Goal: Task Accomplishment & Management: Use online tool/utility

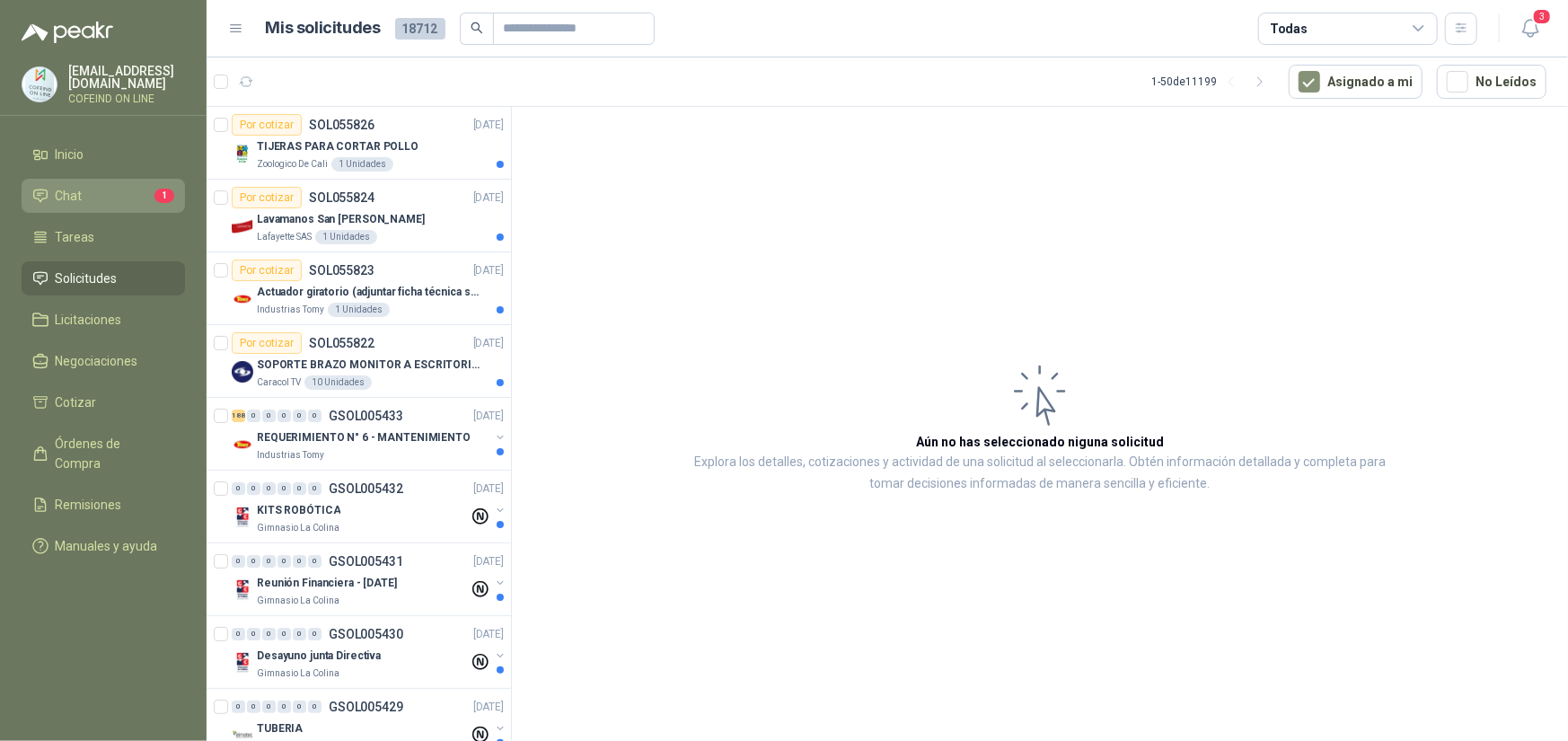
click at [129, 189] on li "Chat 1" at bounding box center [104, 195] width 142 height 20
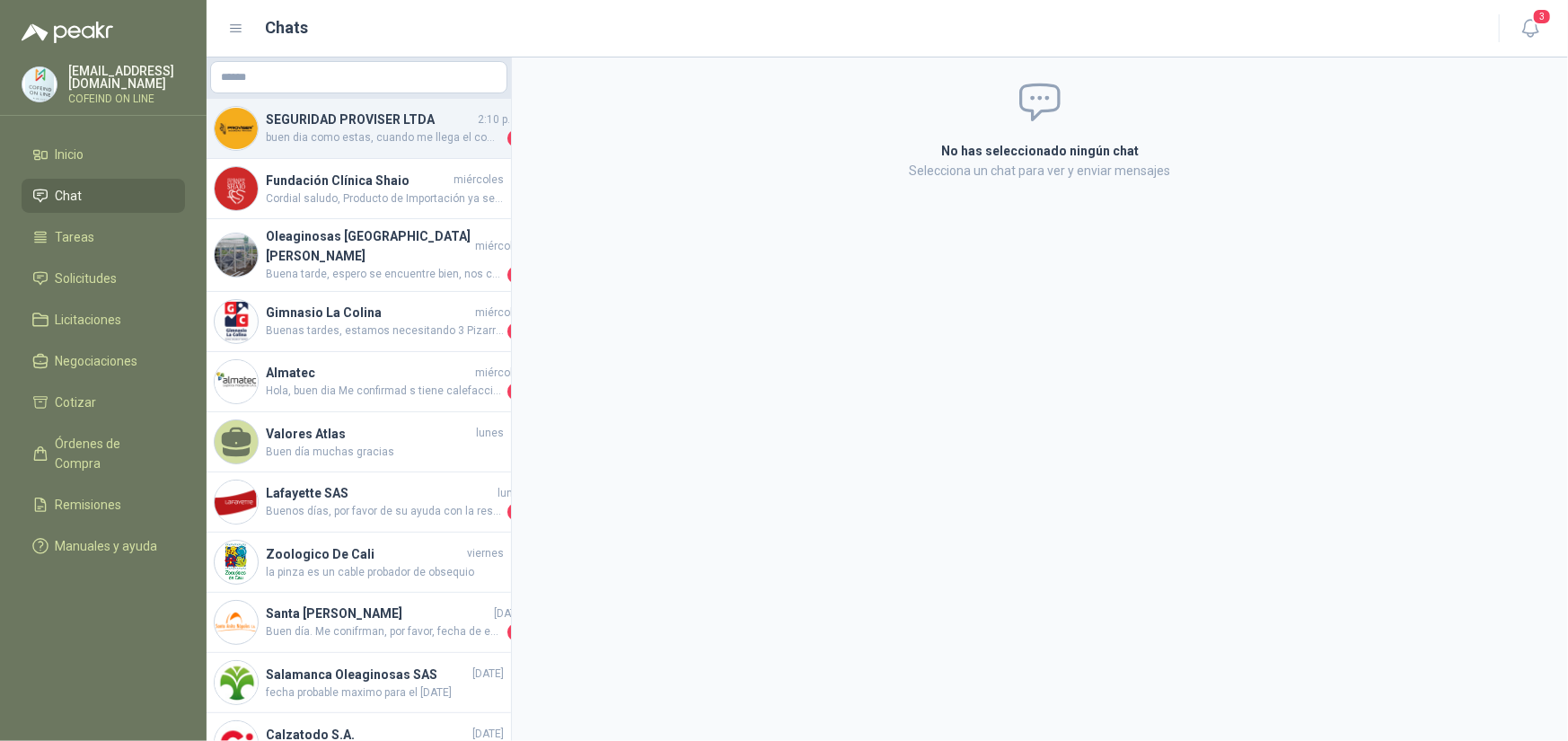
click at [423, 111] on h4 "SEGURIDAD PROVISER LTDA" at bounding box center [370, 119] width 208 height 20
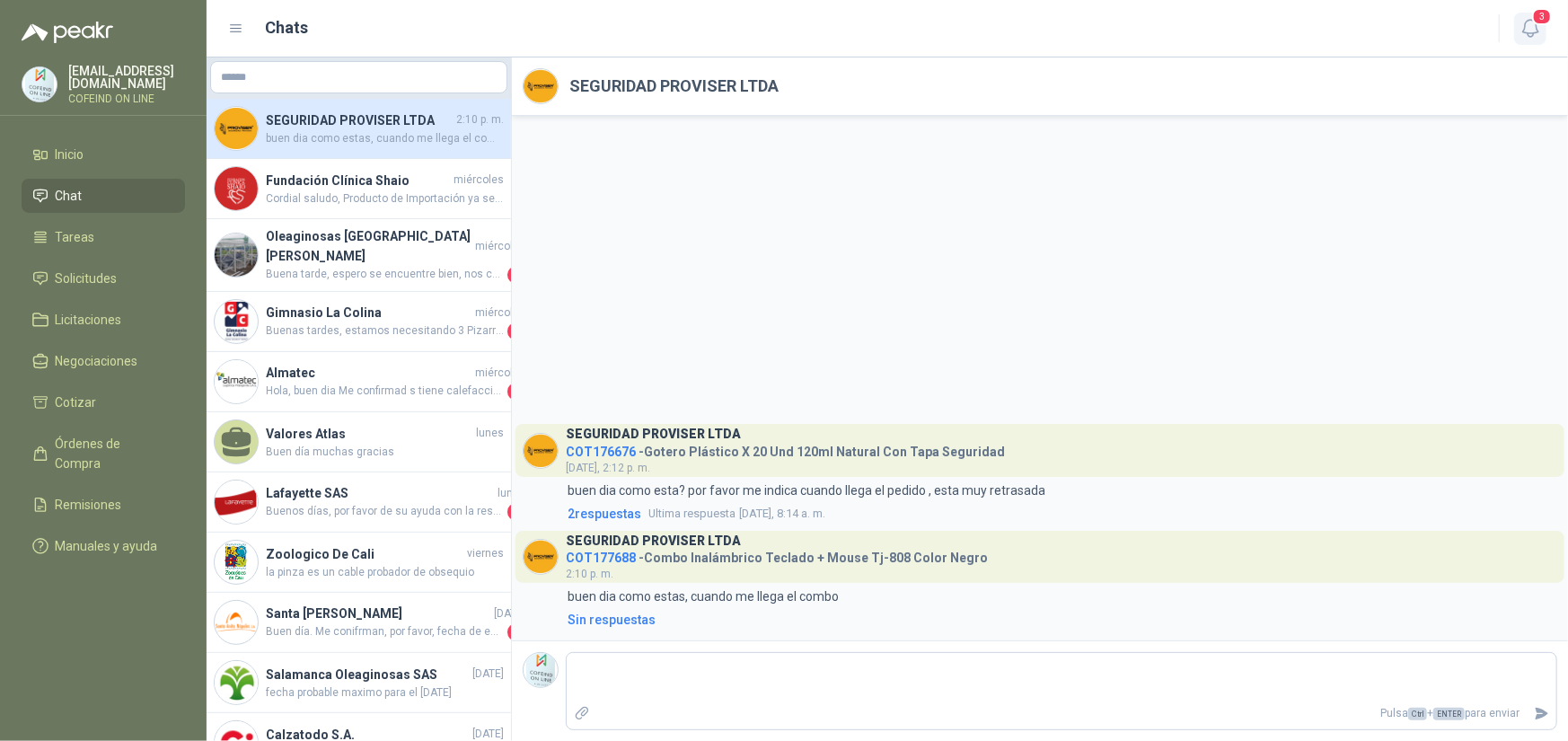
click at [1524, 32] on icon "button" at bounding box center [1531, 28] width 22 height 22
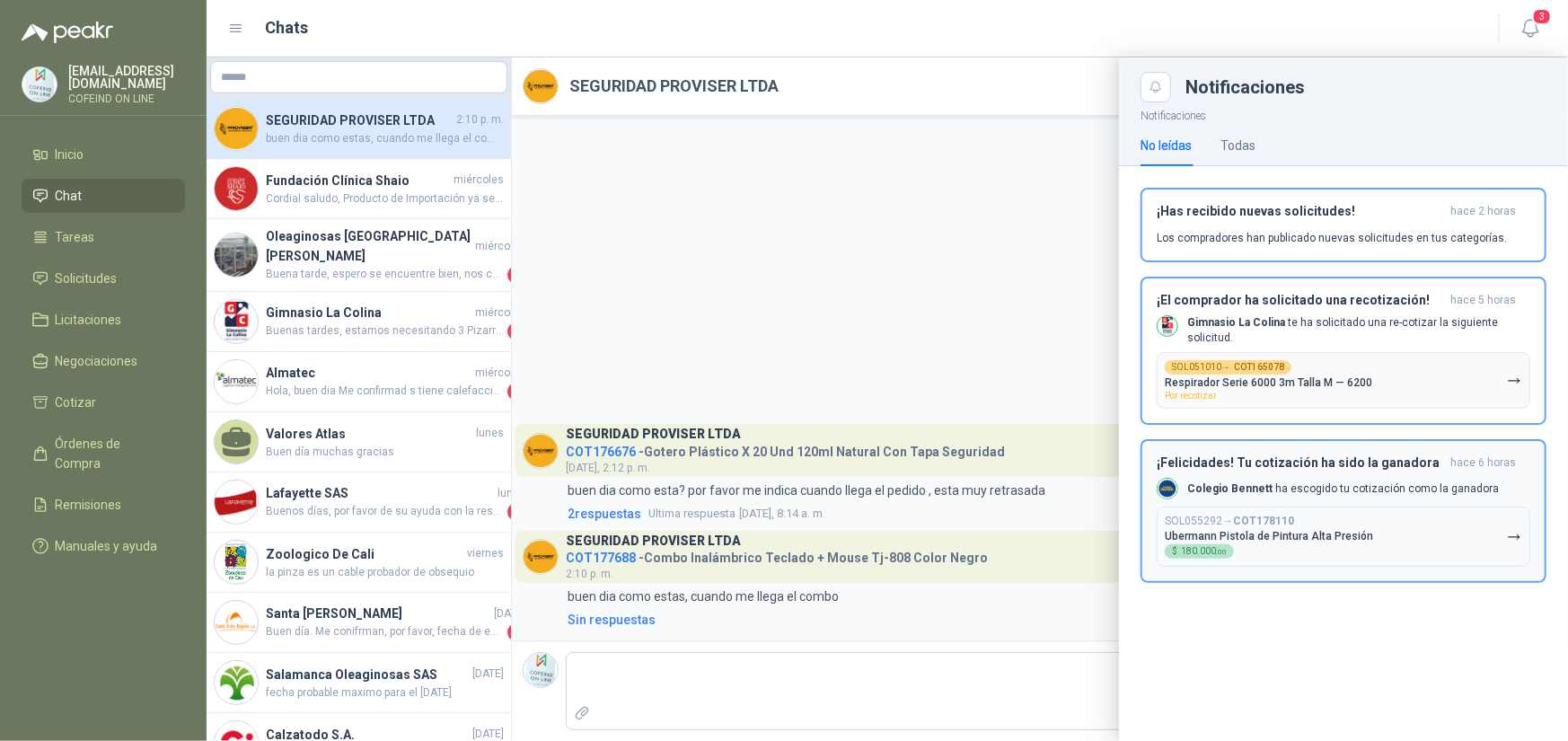
click at [1343, 469] on div "¡Felicidades! Tu cotización ha sido la ganadora hace 6 horas Colegio [PERSON_NA…" at bounding box center [1344, 510] width 374 height 111
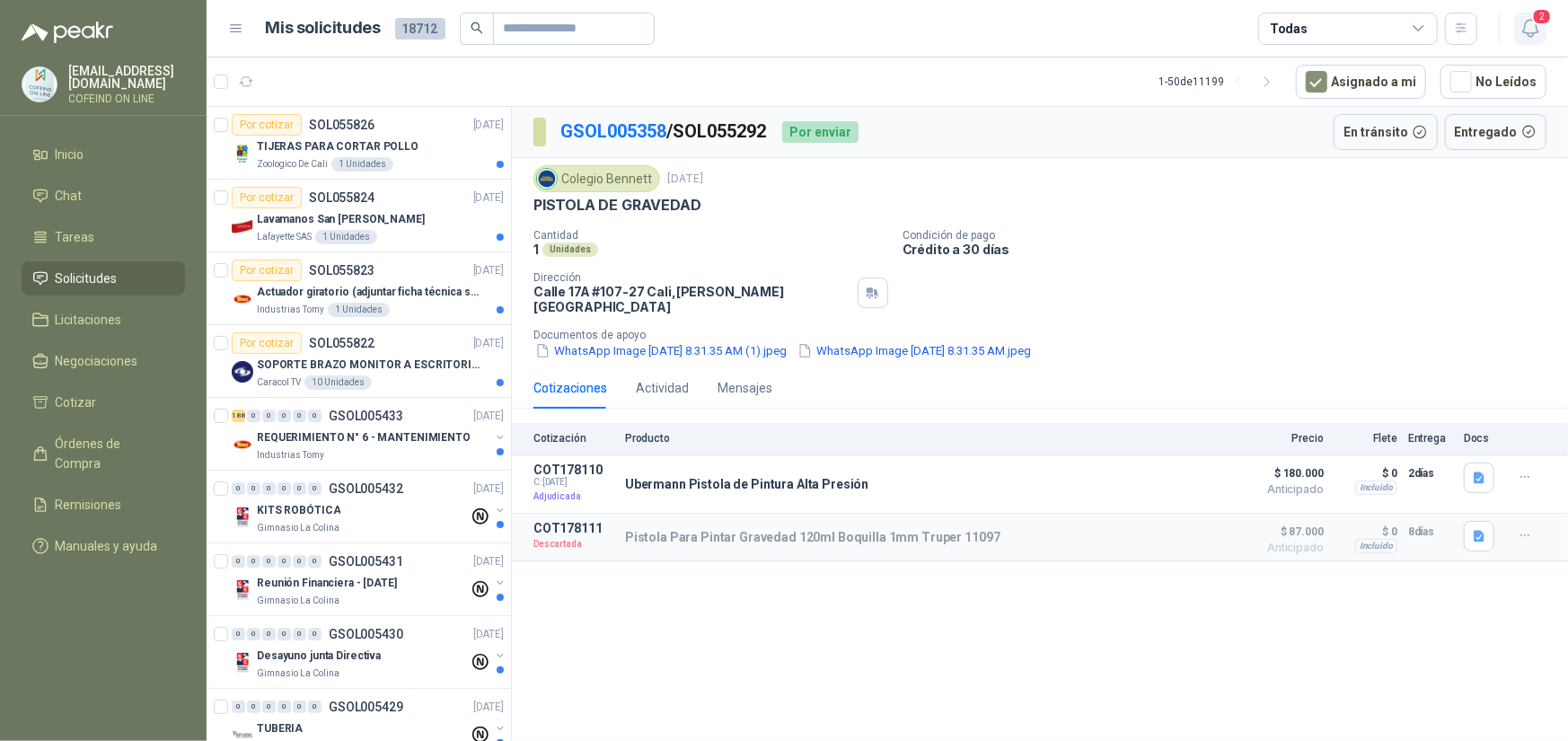
click at [1539, 26] on icon "button" at bounding box center [1531, 28] width 22 height 22
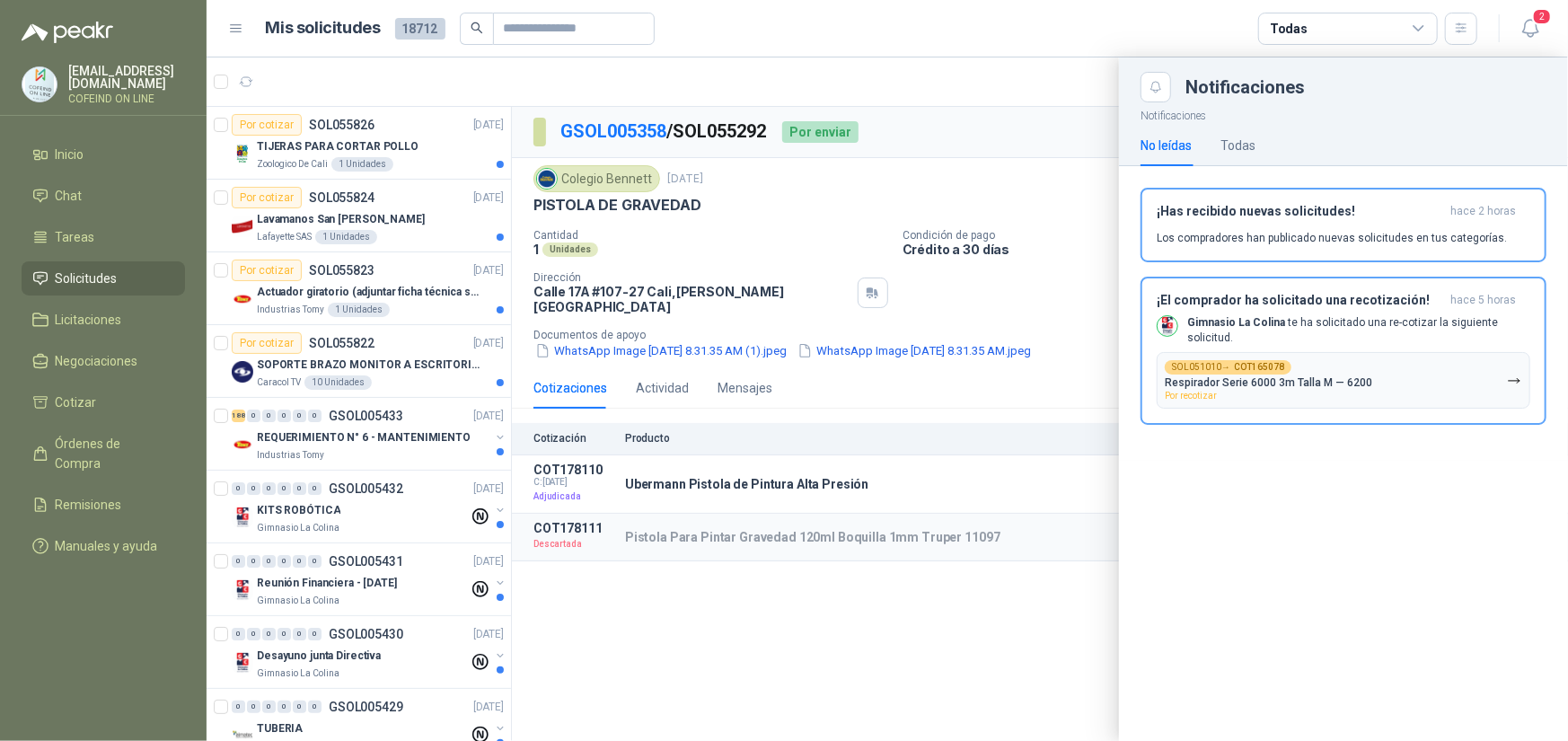
click at [1360, 331] on p "Gimnasio La Colina te ha solicitado una re-cotizar la siguiente solicitud." at bounding box center [1359, 330] width 343 height 31
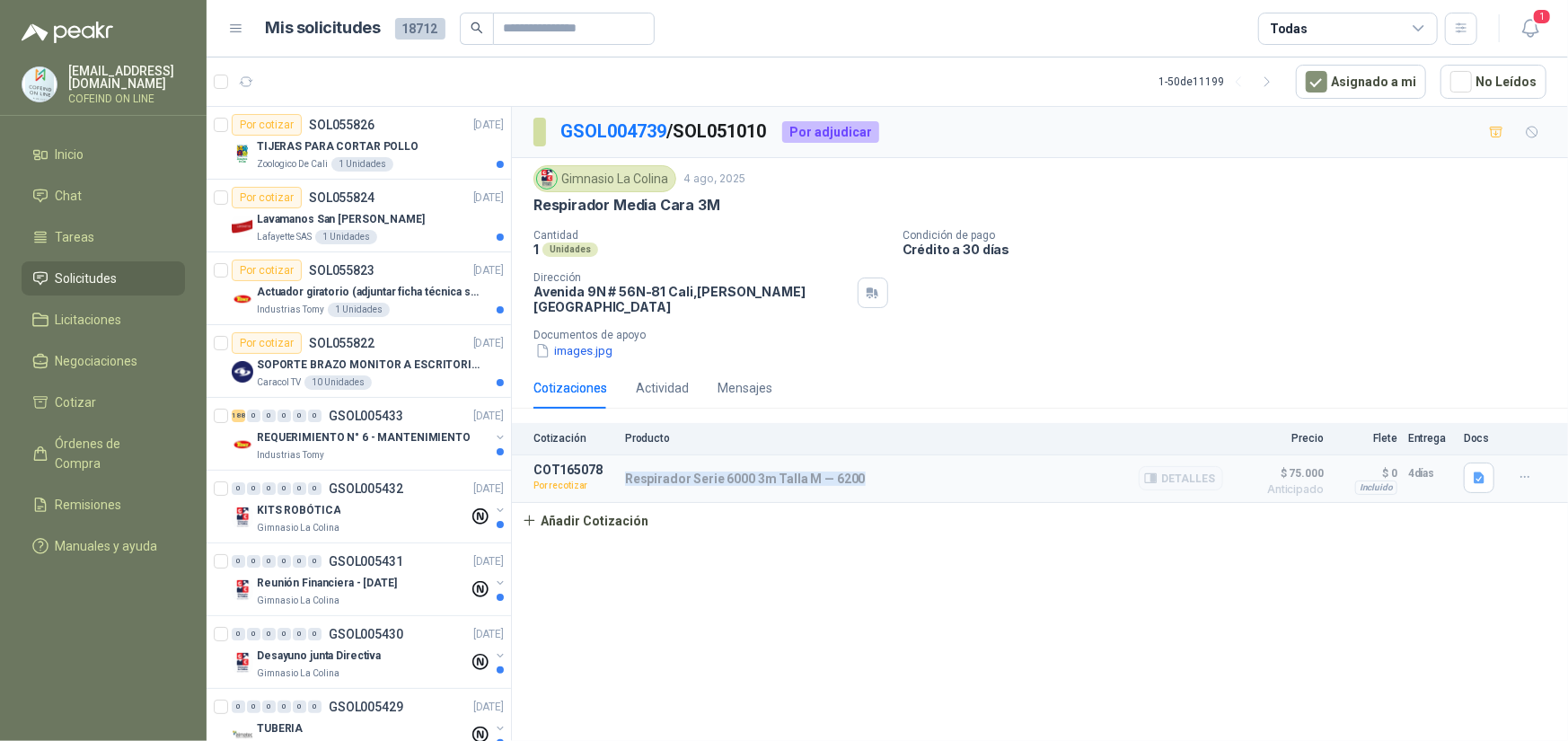
drag, startPoint x: 872, startPoint y: 471, endPoint x: 623, endPoint y: 488, distance: 249.6
click at [623, 488] on article "COT165078 Por recotizar Respirador Serie 6000 3m Talla M — 6200 Detalles $ 75.0…" at bounding box center [1040, 478] width 1056 height 48
click at [1533, 470] on icon "button" at bounding box center [1525, 477] width 15 height 15
click at [1447, 428] on button "Re-cotizar" at bounding box center [1490, 429] width 144 height 29
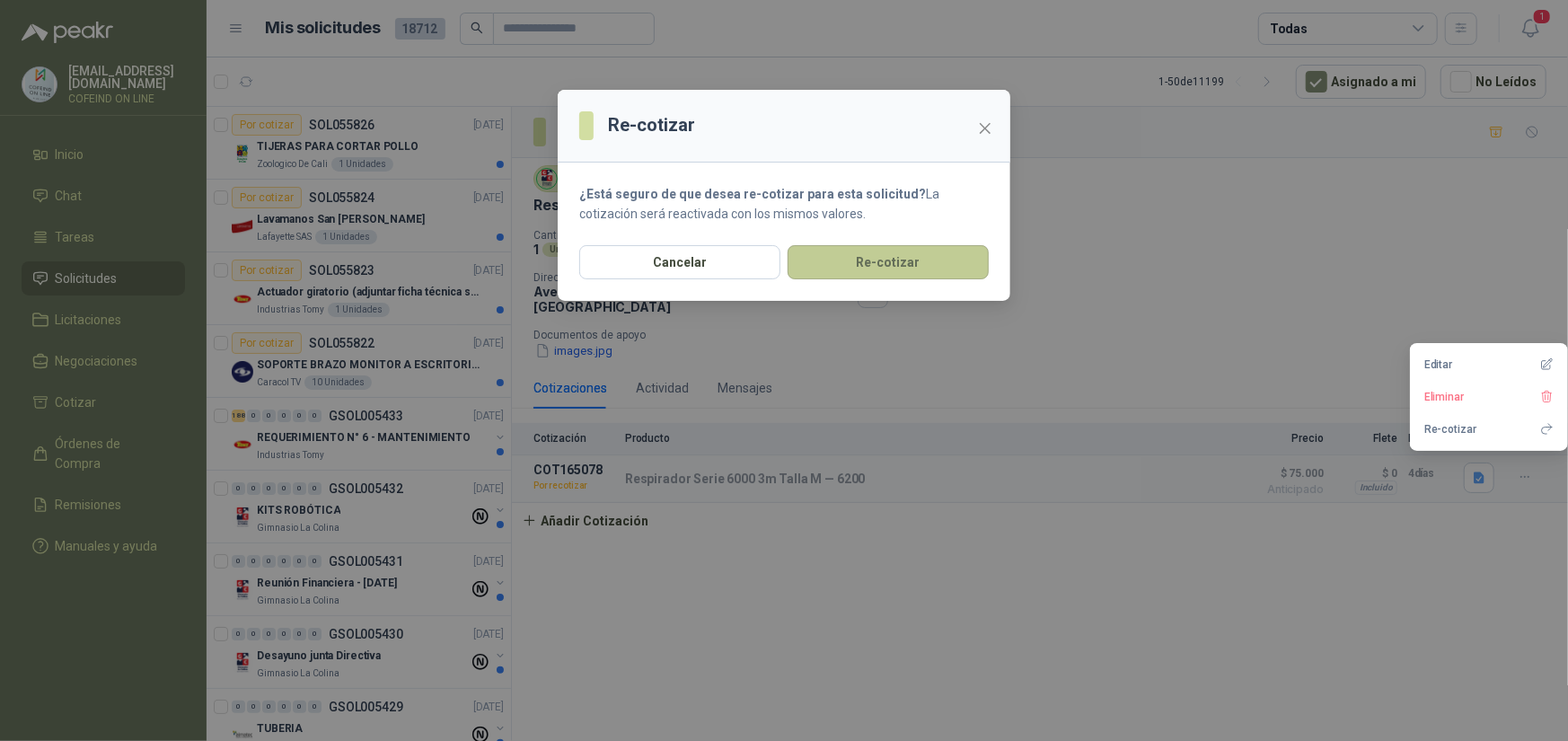
click at [881, 257] on button "Re-cotizar" at bounding box center [888, 262] width 201 height 35
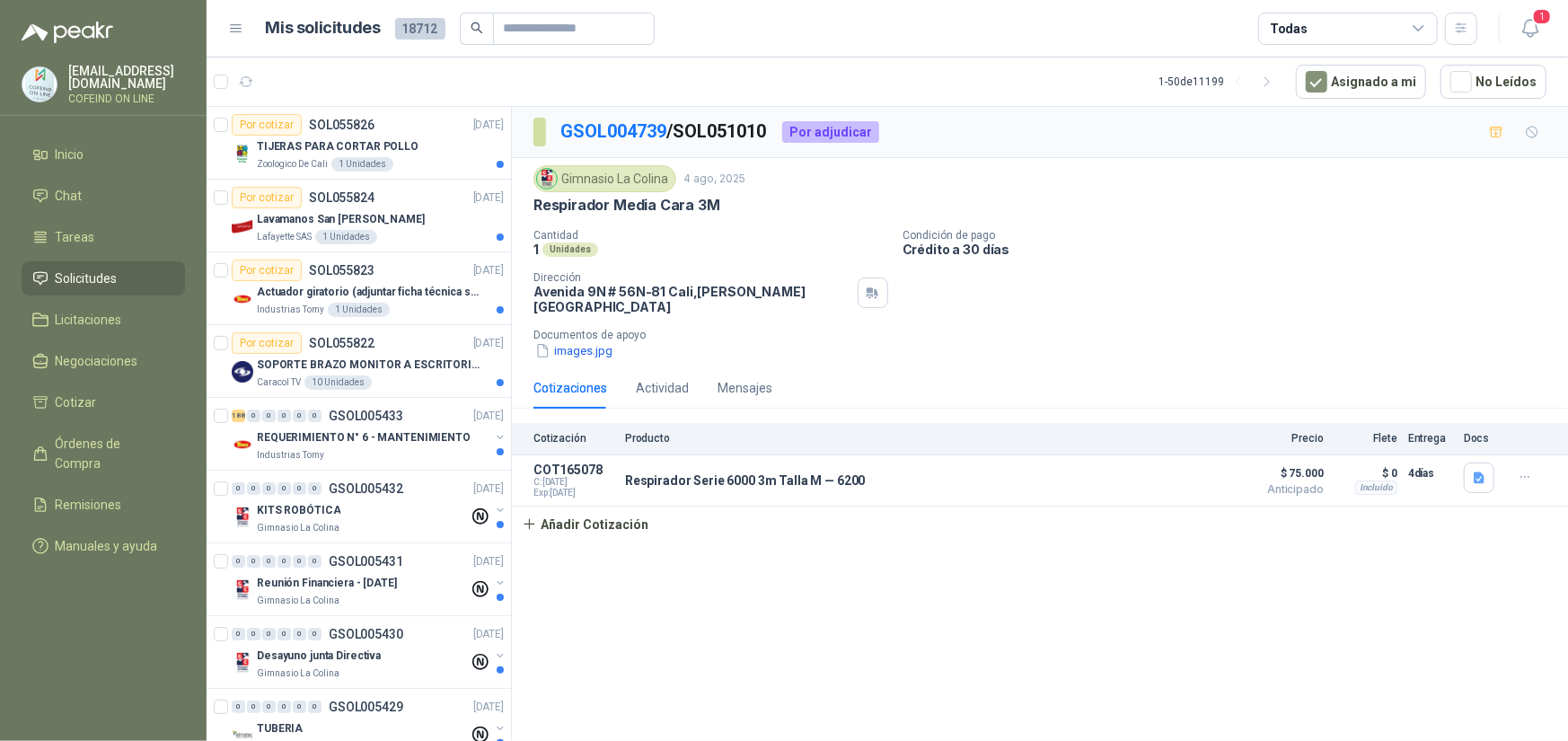
click at [95, 80] on p "osnaider564@gmail.com" at bounding box center [126, 77] width 117 height 25
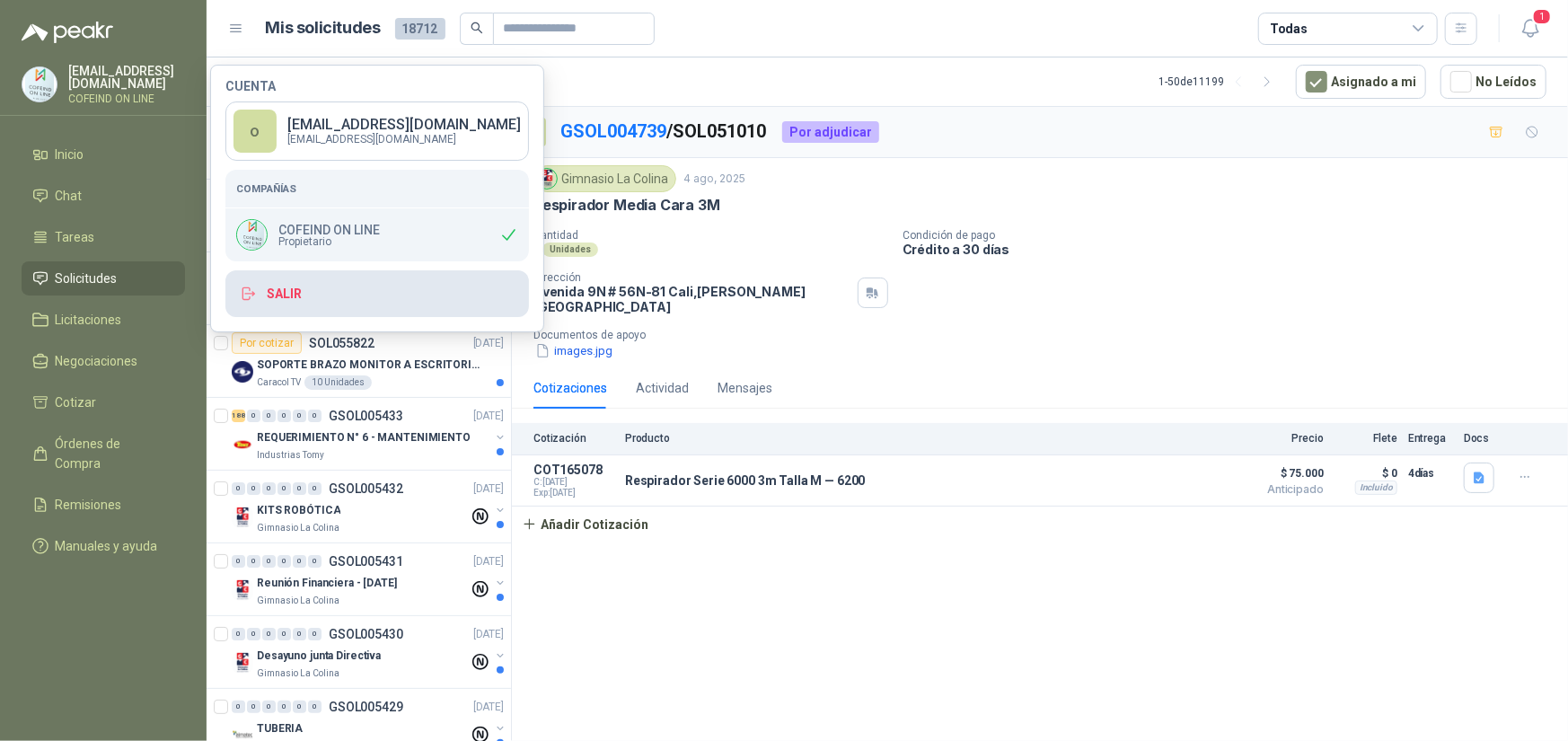
click at [305, 295] on button "Salir" at bounding box center [377, 293] width 304 height 47
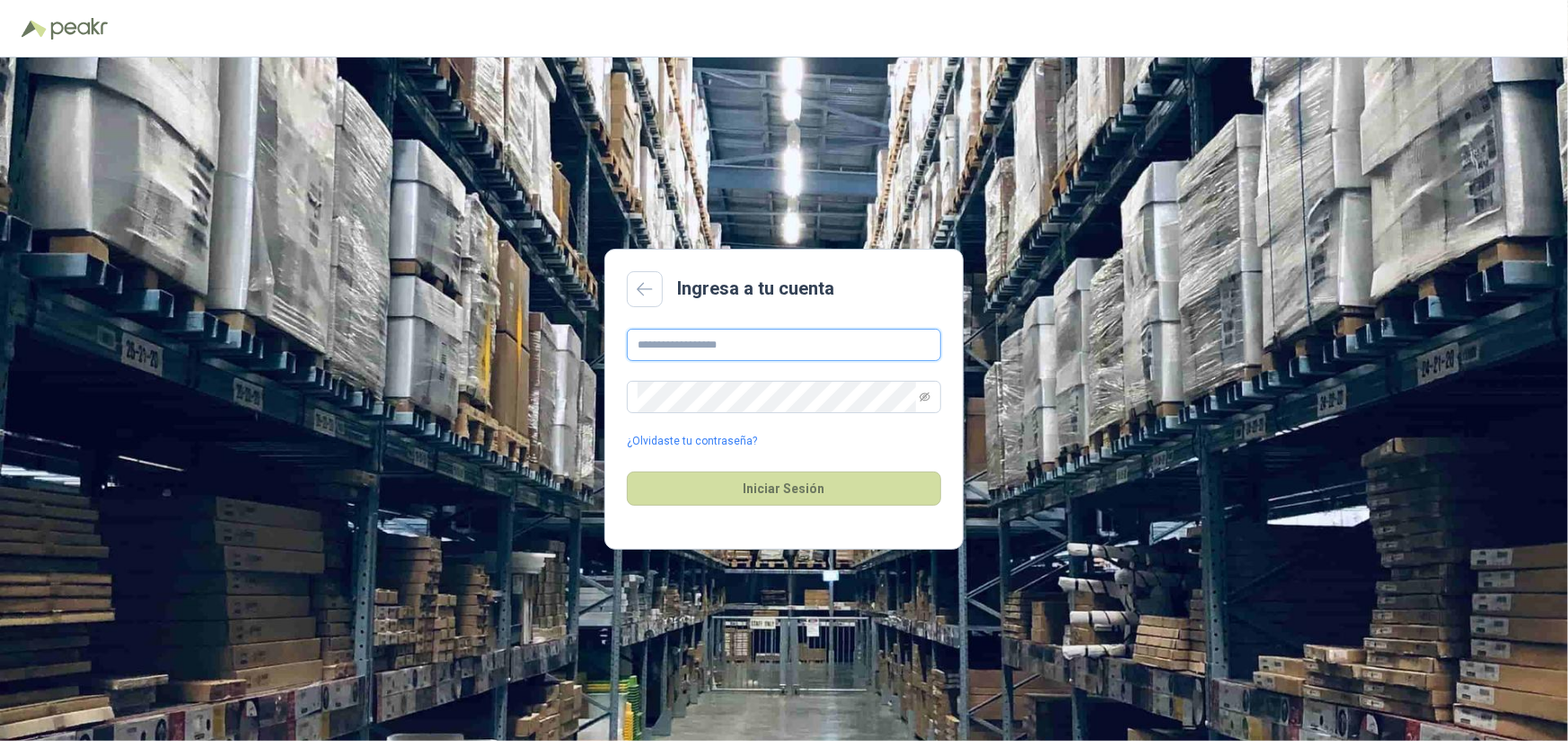
type input "**********"
